Goal: Information Seeking & Learning: Learn about a topic

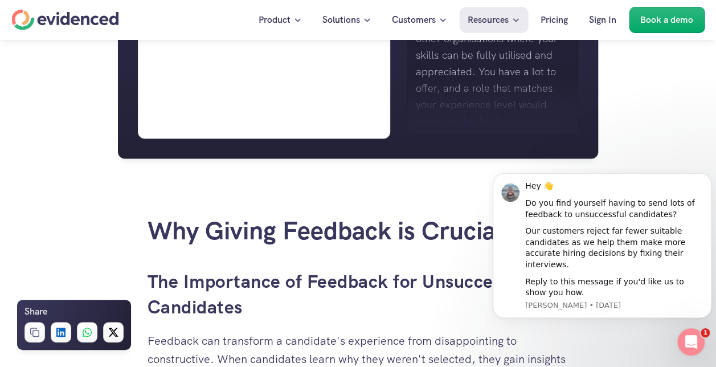
scroll to position [1346, 0]
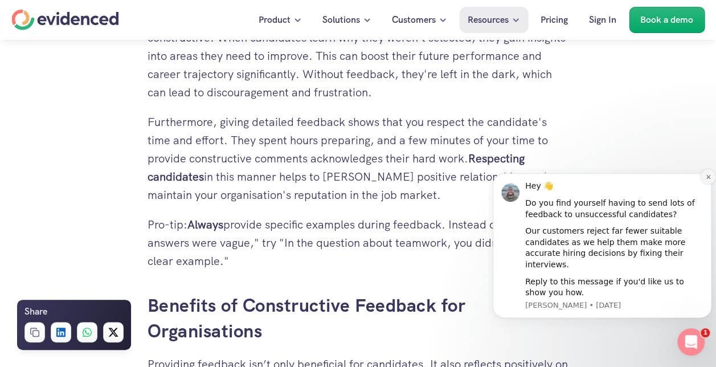
click at [709, 179] on icon "Dismiss notification" at bounding box center [708, 177] width 4 height 4
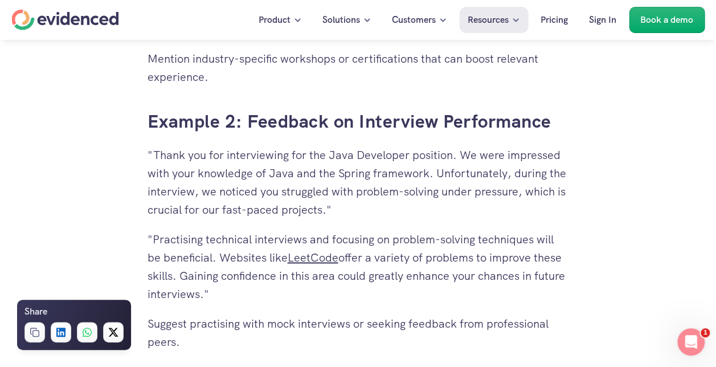
scroll to position [2826, 0]
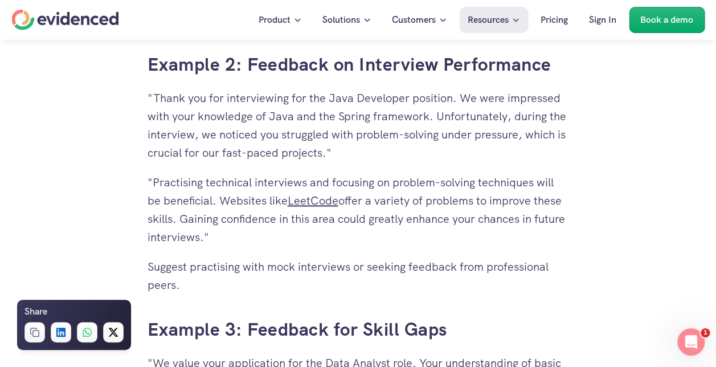
drag, startPoint x: 151, startPoint y: 183, endPoint x: 250, endPoint y: 236, distance: 111.9
click at [250, 236] on p ""Practising technical interviews and focusing on problem-solving techniques wil…" at bounding box center [358, 209] width 421 height 73
drag, startPoint x: 250, startPoint y: 236, endPoint x: 190, endPoint y: 207, distance: 66.7
click at [195, 216] on p ""Practising technical interviews and focusing on problem-solving techniques wil…" at bounding box center [358, 209] width 421 height 73
click at [148, 181] on p ""Practising technical interviews and focusing on problem-solving techniques wil…" at bounding box center [358, 209] width 421 height 73
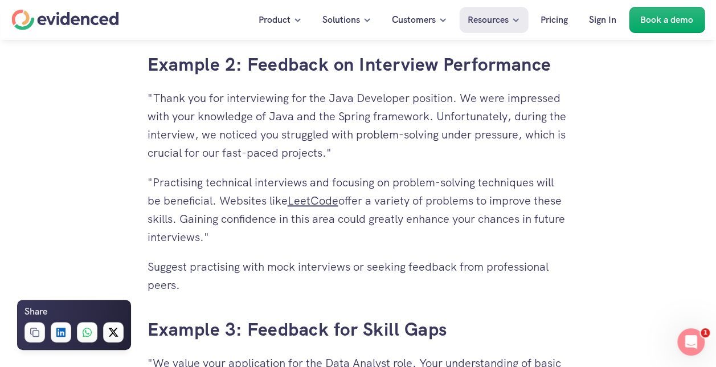
drag, startPoint x: 148, startPoint y: 181, endPoint x: 247, endPoint y: 231, distance: 110.8
click at [247, 231] on p ""Practising technical interviews and focusing on problem-solving techniques wil…" at bounding box center [358, 209] width 421 height 73
copy p ""Practising technical interviews and focusing on problem-solving techniques wil…"
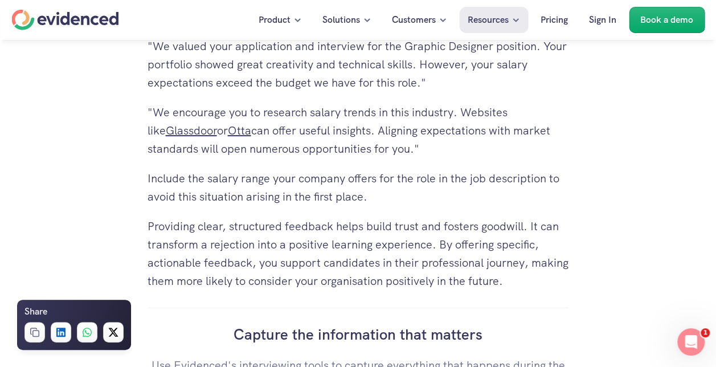
scroll to position [4478, 0]
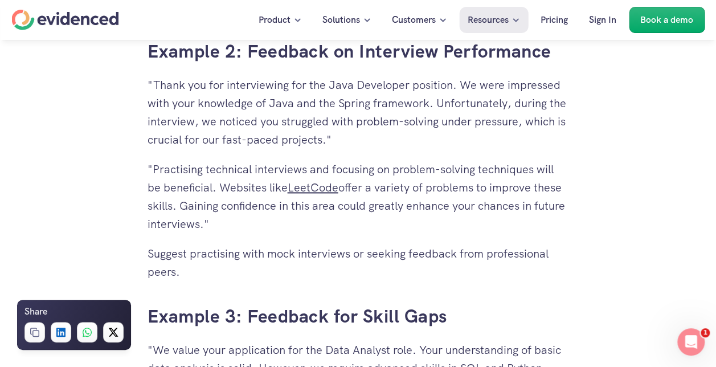
scroll to position [2791, 0]
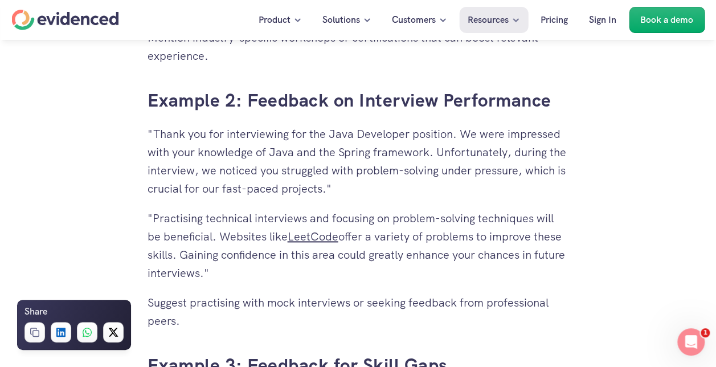
drag, startPoint x: 180, startPoint y: 257, endPoint x: 239, endPoint y: 265, distance: 59.8
click at [239, 265] on p ""Practising technical interviews and focusing on problem-solving techniques wil…" at bounding box center [358, 245] width 421 height 73
drag, startPoint x: 239, startPoint y: 265, endPoint x: 232, endPoint y: 260, distance: 8.5
copy p "Gaining confidence in this area could greatly enhance your chances in future in…"
